Goal: Navigation & Orientation: Find specific page/section

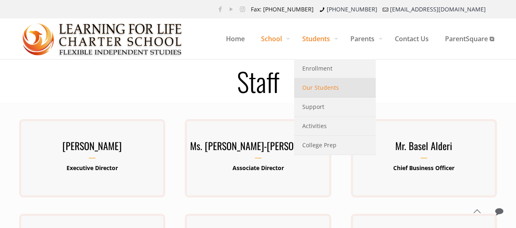
click at [314, 86] on span "Our Students" at bounding box center [320, 87] width 37 height 11
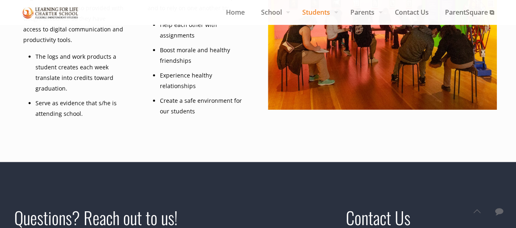
scroll to position [245, 0]
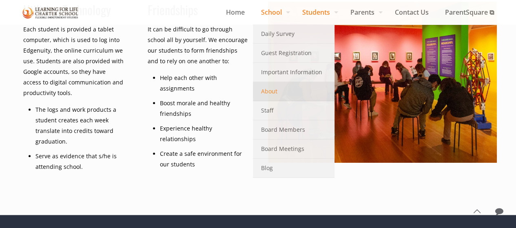
click at [273, 87] on link "About" at bounding box center [294, 91] width 82 height 19
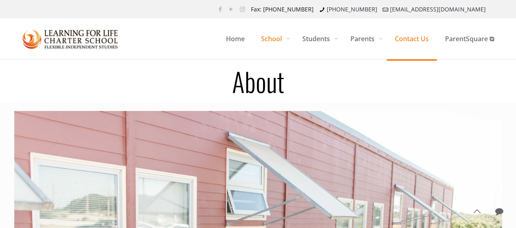
click at [412, 42] on span "Contact Us" at bounding box center [412, 39] width 50 height 24
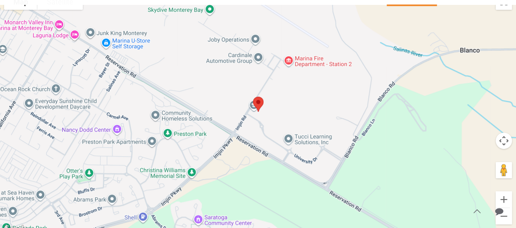
scroll to position [82, 0]
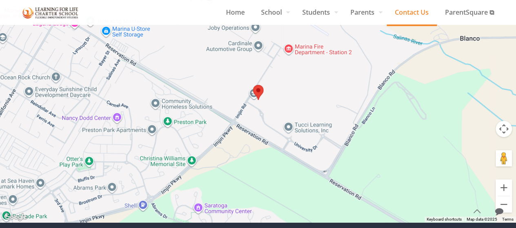
click at [505, 204] on link at bounding box center [499, 211] width 17 height 17
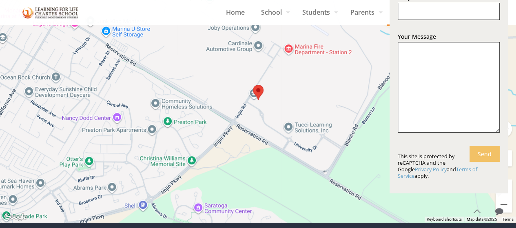
click at [506, 203] on link at bounding box center [499, 211] width 17 height 17
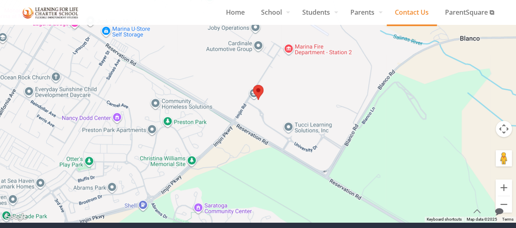
click at [507, 203] on link at bounding box center [499, 211] width 17 height 17
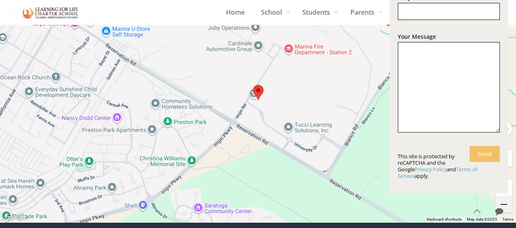
click at [504, 201] on button "Zoom out" at bounding box center [504, 204] width 16 height 16
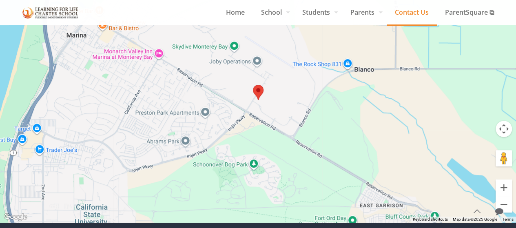
click at [345, 63] on div at bounding box center [258, 100] width 516 height 245
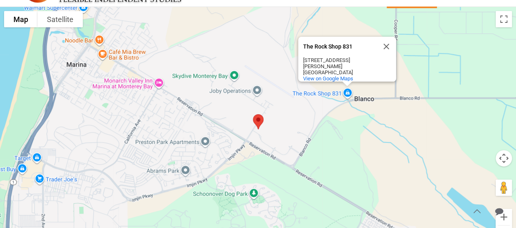
scroll to position [41, 0]
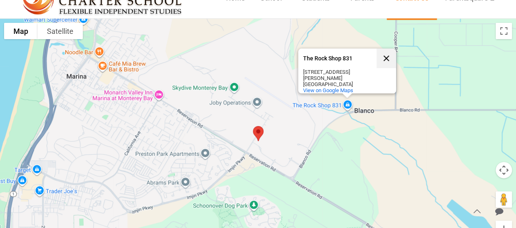
click at [386, 59] on button "Close" at bounding box center [386, 59] width 20 height 20
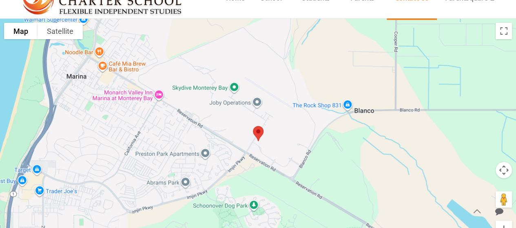
click at [330, 104] on div at bounding box center [258, 141] width 516 height 245
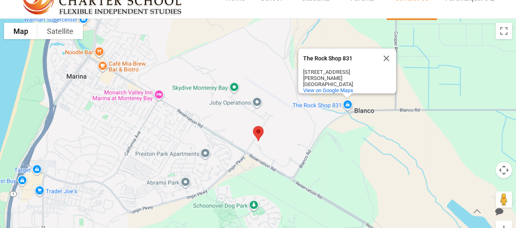
click at [321, 104] on div "The Rock Shop 831 The Rock Shop 831 670 W Blanco Rd Salinas, CA 93908 View on G…" at bounding box center [258, 141] width 516 height 245
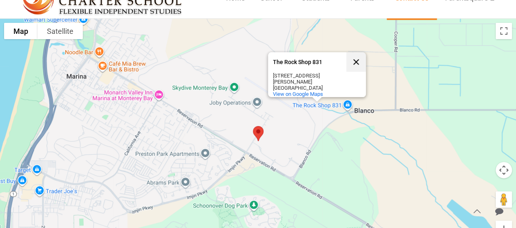
click at [358, 63] on button "Close" at bounding box center [356, 62] width 20 height 20
